Goal: Use online tool/utility: Utilize a website feature to perform a specific function

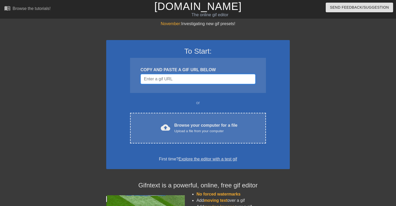
paste input "[URL][DOMAIN_NAME]"
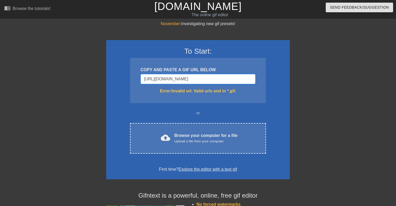
type input "[URL][DOMAIN_NAME]"
click at [148, 109] on div "To Start: COPY AND PASTE A GIF URL BELOW [URL][DOMAIN_NAME] Error: Invalid url.…" at bounding box center [197, 109] width 183 height 139
click at [190, 82] on input "[URL][DOMAIN_NAME]" at bounding box center [197, 79] width 115 height 10
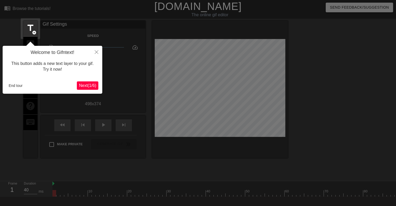
scroll to position [13, 0]
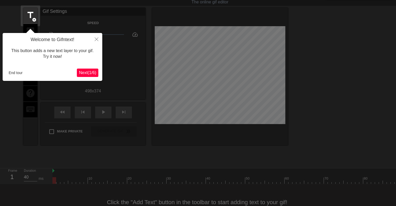
click at [95, 41] on button "Close" at bounding box center [97, 39] width 12 height 12
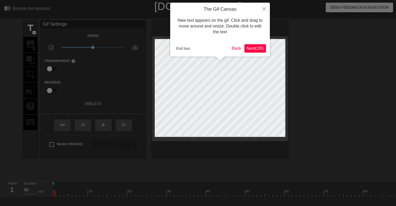
click at [185, 45] on button "End tour" at bounding box center [183, 49] width 18 height 8
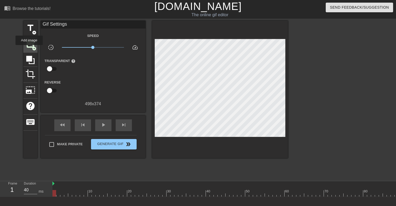
click at [29, 49] on div "image add_circle" at bounding box center [30, 45] width 14 height 16
click at [31, 45] on span "image" at bounding box center [30, 44] width 10 height 10
click at [32, 48] on span "add_circle" at bounding box center [34, 48] width 4 height 4
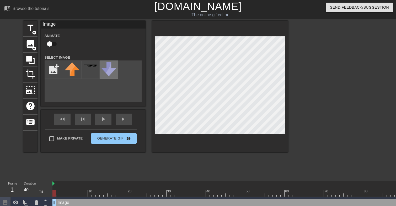
click at [101, 74] on img at bounding box center [108, 69] width 15 height 14
click at [70, 69] on img at bounding box center [72, 69] width 15 height 14
click at [56, 62] on input "file" at bounding box center [54, 70] width 18 height 18
click at [90, 86] on div "add_photo_alternate" at bounding box center [93, 82] width 97 height 42
click at [49, 74] on input "file" at bounding box center [54, 70] width 18 height 18
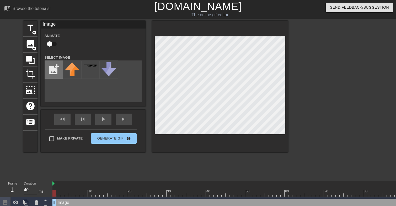
type input "C:\fakepath\zoey.png"
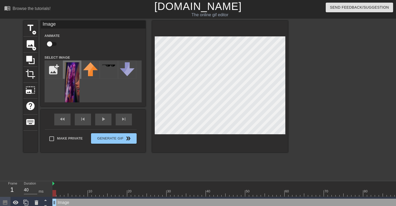
click at [75, 73] on img at bounding box center [72, 84] width 15 height 44
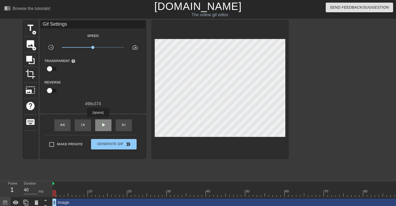
click at [99, 121] on div "play_arrow" at bounding box center [103, 126] width 16 height 12
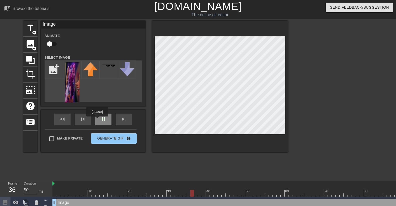
type input "40"
click at [100, 120] on div "pause" at bounding box center [103, 120] width 16 height 12
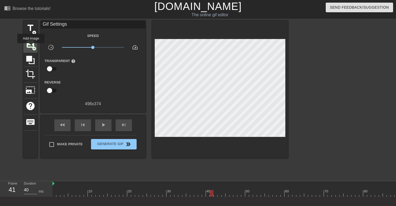
click at [31, 45] on span "image" at bounding box center [30, 44] width 10 height 10
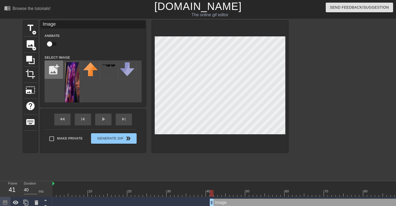
click at [55, 73] on input "file" at bounding box center [54, 70] width 18 height 18
type input "C:\fakepath\zoey.png"
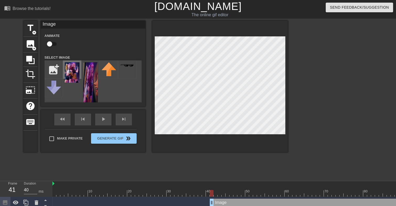
click at [75, 78] on img at bounding box center [72, 72] width 15 height 20
drag, startPoint x: 211, startPoint y: 200, endPoint x: 271, endPoint y: 193, distance: 60.2
click at [271, 193] on div "10 20 30 40 50 60 70 80 90 100 110 120 130 140 150 160" at bounding box center [223, 195] width 343 height 28
click at [11, 192] on div "56" at bounding box center [12, 189] width 8 height 9
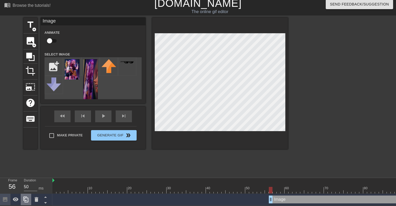
scroll to position [3, 0]
click at [124, 185] on div at bounding box center [125, 186] width 4 height 7
drag, startPoint x: 71, startPoint y: 189, endPoint x: 54, endPoint y: 189, distance: 16.3
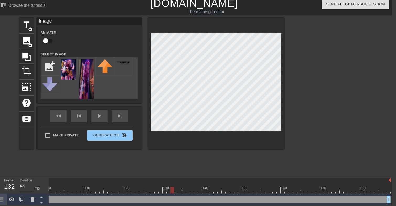
scroll to position [3, 4]
click at [249, 199] on div "Image drag_handle drag_handle" at bounding box center [131, 200] width 519 height 8
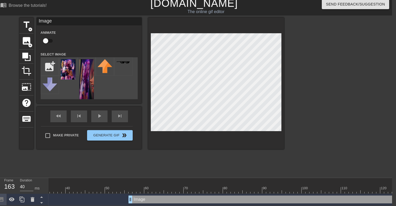
scroll to position [0, 53]
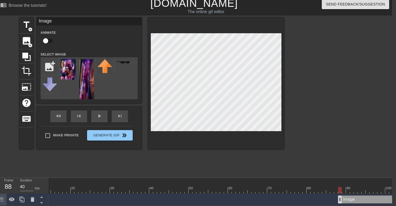
drag, startPoint x: 213, startPoint y: 200, endPoint x: 345, endPoint y: 200, distance: 131.3
click at [344, 202] on div "10 20 30 40 50 60 70 80 90 100 110 120 130 140 150 160" at bounding box center [219, 192] width 343 height 28
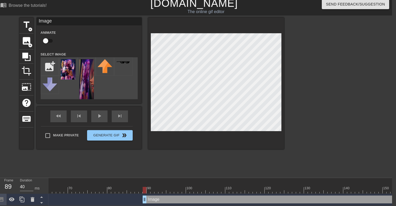
scroll to position [0, 283]
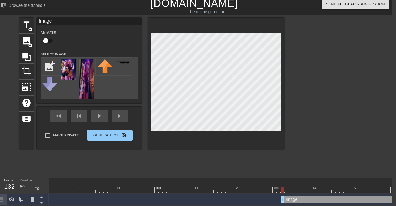
drag, startPoint x: 112, startPoint y: 197, endPoint x: 304, endPoint y: 202, distance: 191.6
click at [303, 202] on div "10 20 30 40 50 60 70 80 90 100 110 120 130 140 150 160" at bounding box center [219, 192] width 343 height 28
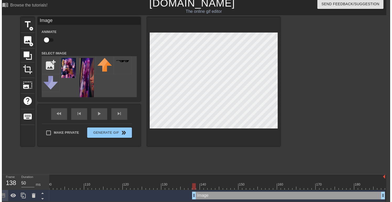
scroll to position [0, 393]
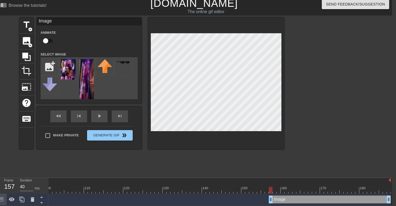
drag, startPoint x: 196, startPoint y: 198, endPoint x: 268, endPoint y: 194, distance: 73.0
click at [268, 194] on div "Image drag_handle drag_handle" at bounding box center [22, 200] width 735 height 12
click at [200, 163] on div "title add_circle image add_circle crop photo_size_select_large help keyboard Im…" at bounding box center [151, 96] width 264 height 157
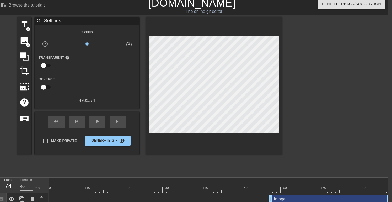
click at [296, 184] on div at bounding box center [294, 186] width 4 height 7
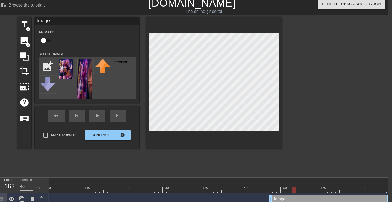
click at [184, 31] on div at bounding box center [214, 83] width 136 height 132
click at [188, 131] on div at bounding box center [214, 83] width 136 height 132
click at [72, 74] on img at bounding box center [66, 69] width 15 height 20
click at [69, 77] on img at bounding box center [66, 69] width 15 height 20
click at [178, 156] on div "title add_circle image add_circle crop photo_size_select_large help keyboard Im…" at bounding box center [149, 95] width 264 height 157
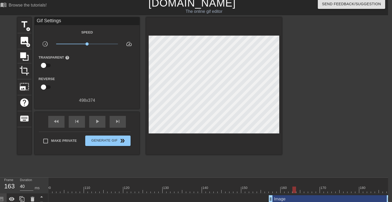
click at [206, 182] on div at bounding box center [22, 180] width 735 height 5
drag, startPoint x: 295, startPoint y: 187, endPoint x: 217, endPoint y: 183, distance: 77.7
click at [218, 184] on div "10 20 30 40 50 60 70 80 90 100 110 120 130 140 150 160" at bounding box center [22, 185] width 735 height 15
click at [220, 189] on div at bounding box center [22, 190] width 735 height 7
click at [206, 176] on div "menu_book Browse the tutorials! [DOMAIN_NAME] The online gif editor Send Feedba…" at bounding box center [192, 101] width 392 height 209
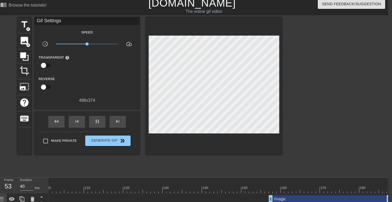
click at [209, 182] on div at bounding box center [22, 180] width 735 height 5
click at [225, 189] on div at bounding box center [22, 190] width 735 height 7
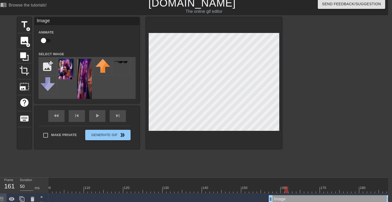
click at [186, 143] on div at bounding box center [214, 83] width 136 height 132
click at [187, 158] on div "title add_circle image add_circle crop photo_size_select_large help keyboard Im…" at bounding box center [149, 95] width 264 height 157
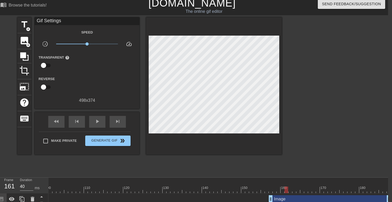
click at [180, 186] on div at bounding box center [180, 186] width 4 height 7
click at [203, 189] on div at bounding box center [22, 190] width 735 height 7
click at [378, 190] on div at bounding box center [22, 190] width 735 height 7
drag, startPoint x: 379, startPoint y: 190, endPoint x: 391, endPoint y: 191, distance: 11.8
click at [388, 191] on div "10 20 30 40 50 60 70 80 90 100 110 120 130 140 150 160" at bounding box center [217, 192] width 339 height 28
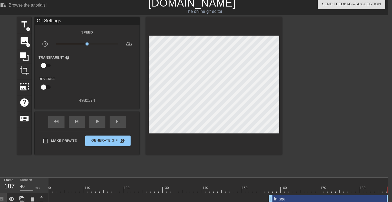
click at [272, 191] on div at bounding box center [22, 190] width 735 height 7
click at [270, 188] on div at bounding box center [271, 190] width 4 height 7
click at [273, 189] on div at bounding box center [22, 190] width 735 height 7
click at [271, 189] on div at bounding box center [22, 190] width 735 height 7
click at [267, 188] on div at bounding box center [22, 190] width 735 height 7
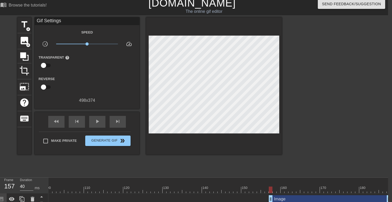
click at [269, 189] on div at bounding box center [22, 190] width 735 height 7
click at [267, 188] on div at bounding box center [22, 190] width 735 height 7
click at [95, 120] on span "play_arrow" at bounding box center [97, 121] width 6 height 6
type input "40"
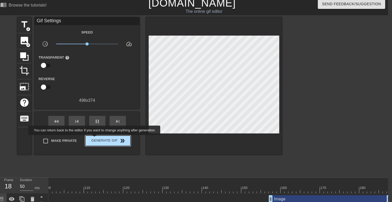
click at [98, 139] on span "Generate Gif double_arrow" at bounding box center [107, 141] width 41 height 6
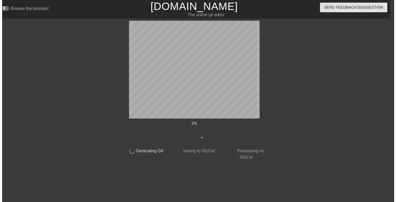
scroll to position [0, 4]
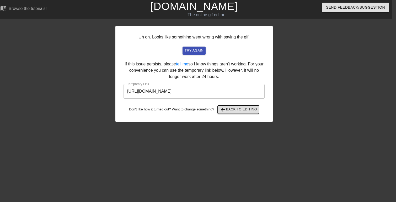
click at [237, 109] on span "arrow_back Back to Editing" at bounding box center [238, 110] width 37 height 6
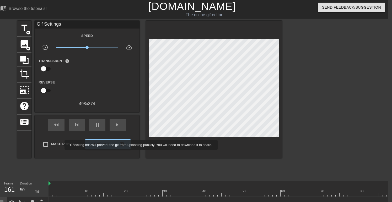
type input "40"
click at [61, 145] on span "Make Private" at bounding box center [64, 144] width 26 height 5
click at [51, 145] on input "Make Private" at bounding box center [45, 144] width 11 height 11
checkbox input "true"
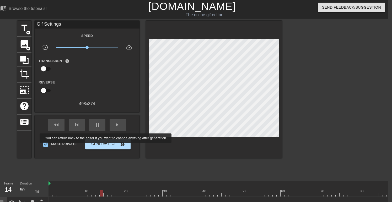
type input "40"
click at [109, 147] on span "Generate Gif double_arrow" at bounding box center [107, 144] width 41 height 6
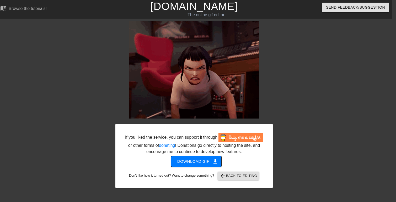
click at [186, 165] on span "Download gif get_app" at bounding box center [196, 161] width 38 height 7
